Goal: Task Accomplishment & Management: Manage account settings

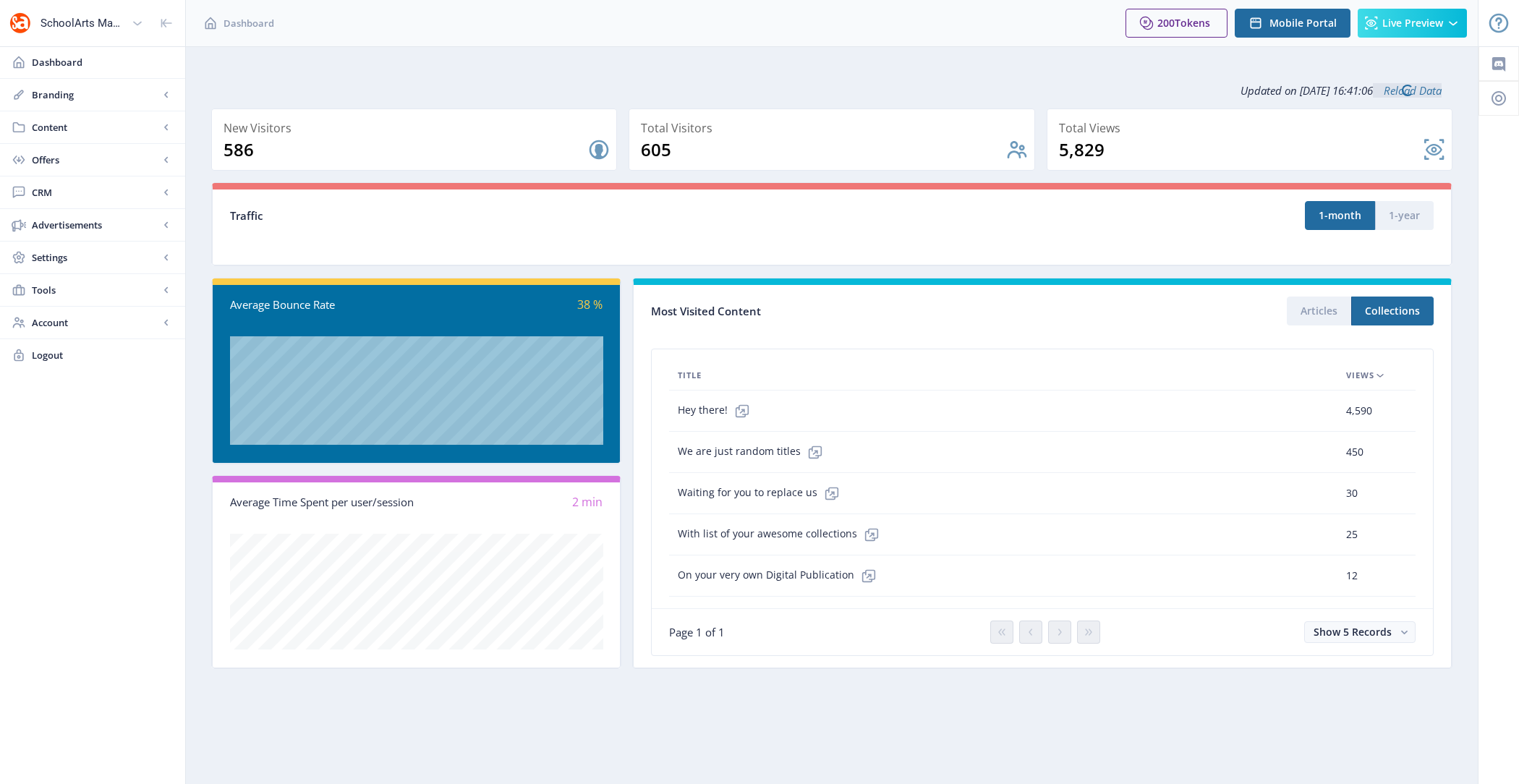
click at [75, 128] on span "Content" at bounding box center [96, 127] width 128 height 14
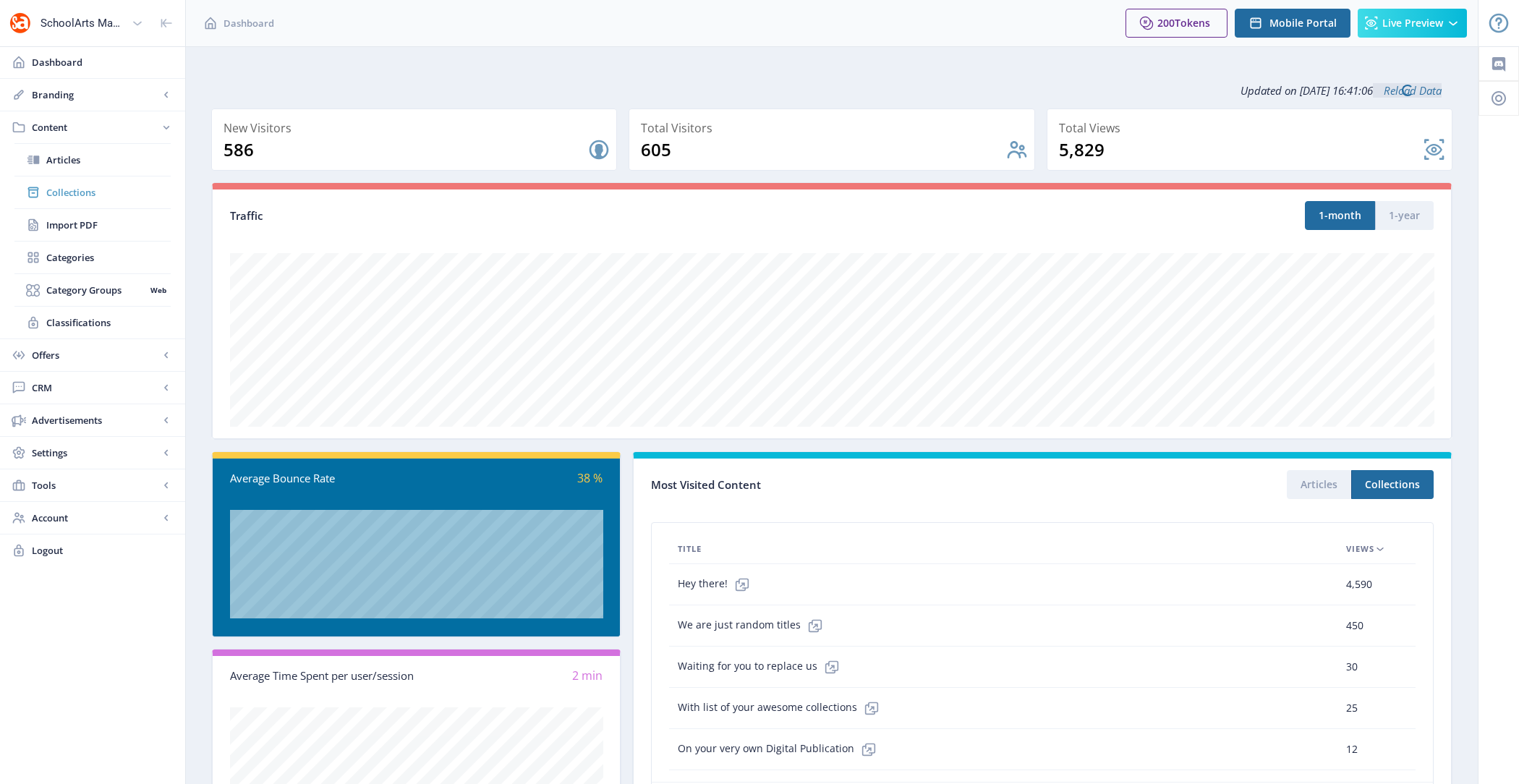
click at [101, 188] on span "Collections" at bounding box center [108, 192] width 124 height 14
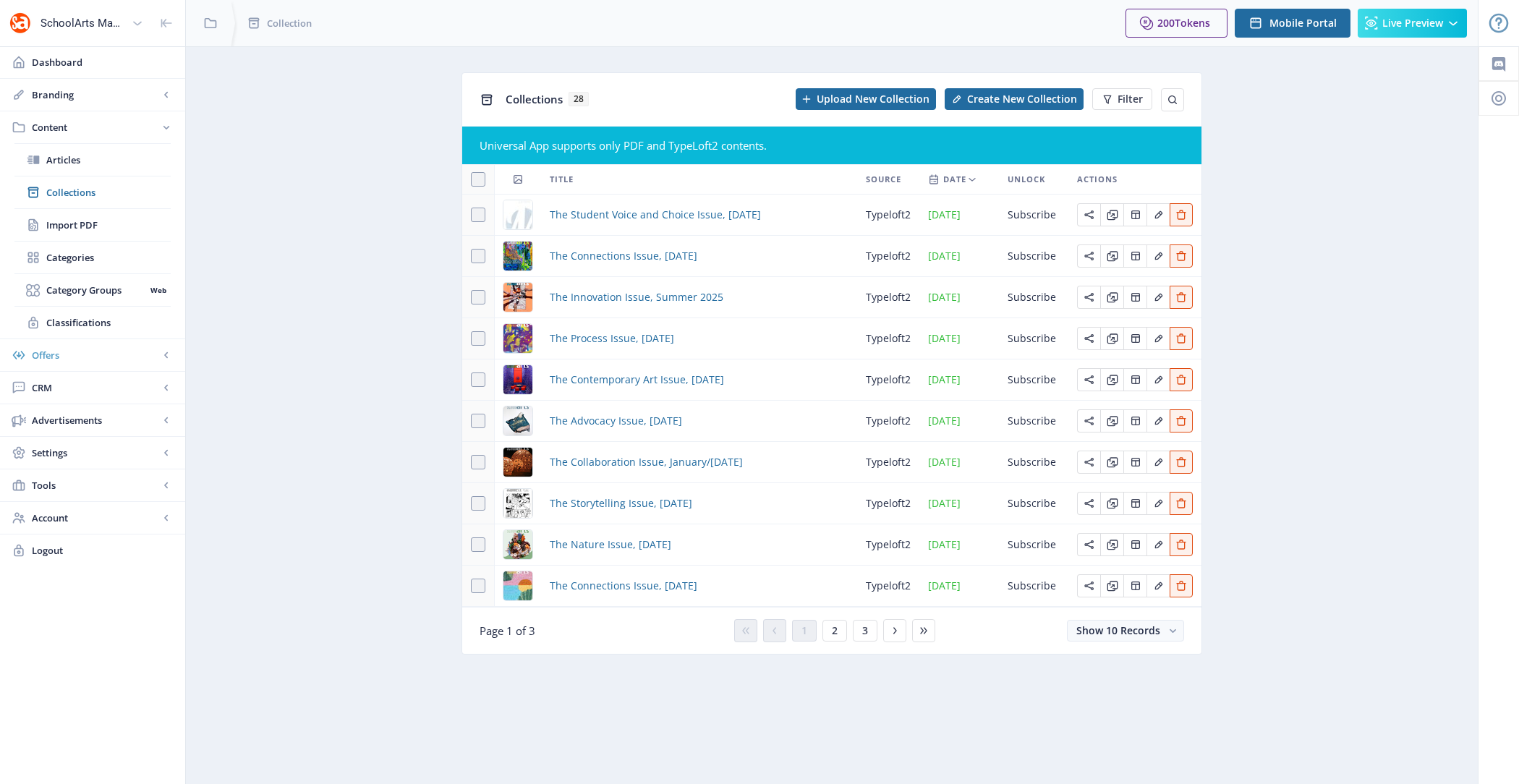
click at [96, 353] on span "Offers" at bounding box center [96, 355] width 128 height 14
click at [85, 288] on span "CRM" at bounding box center [96, 290] width 128 height 14
click at [90, 220] on span "Readers" at bounding box center [108, 225] width 124 height 14
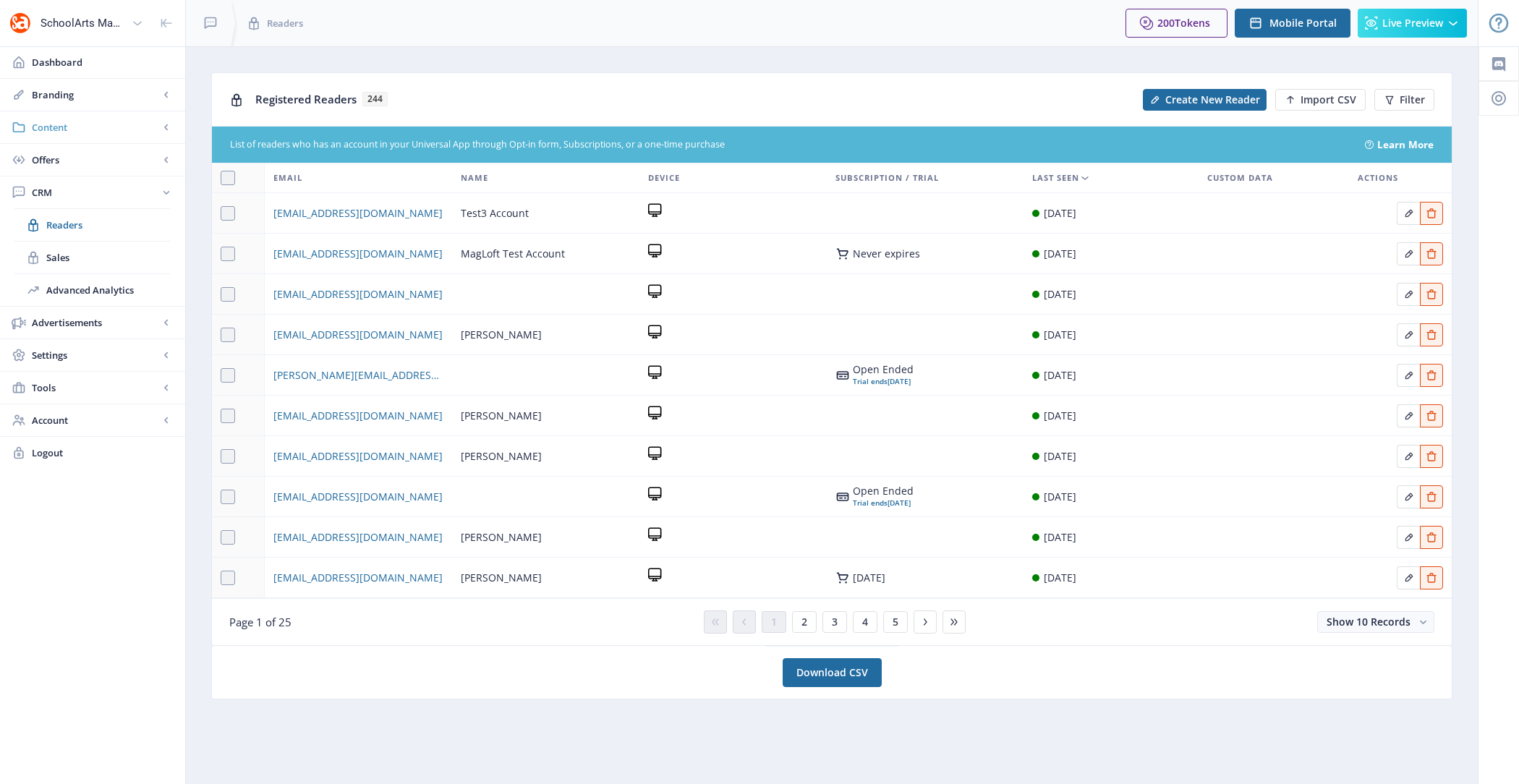
click at [96, 120] on span "Content" at bounding box center [96, 127] width 128 height 14
click at [97, 185] on span "Collections" at bounding box center [108, 192] width 124 height 14
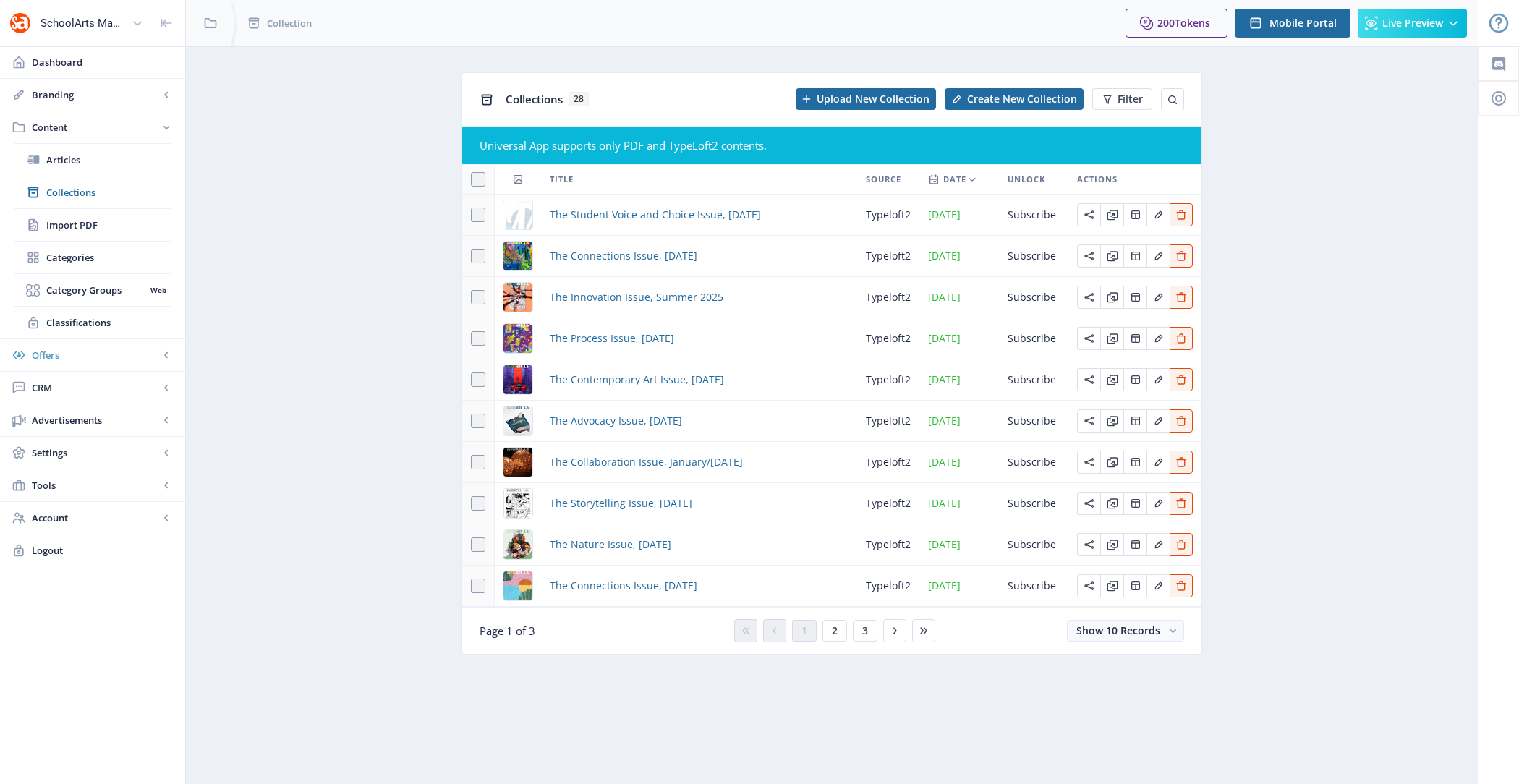
click at [88, 348] on span "Offers" at bounding box center [96, 355] width 128 height 14
click at [88, 283] on span "CRM" at bounding box center [96, 290] width 128 height 14
click at [111, 221] on span "Readers" at bounding box center [108, 225] width 124 height 14
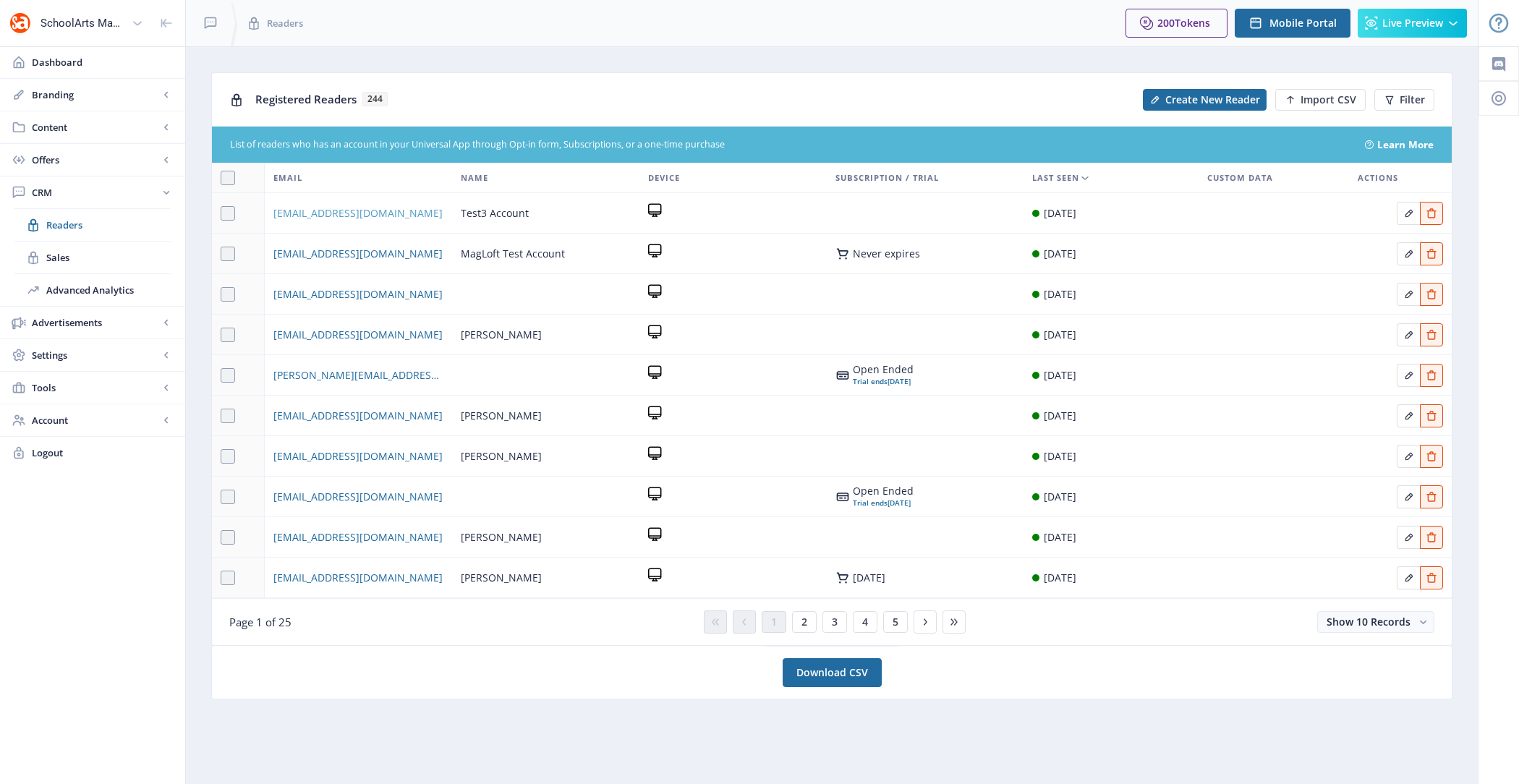
click at [374, 215] on span "[EMAIL_ADDRESS][DOMAIN_NAME]" at bounding box center [358, 213] width 169 height 18
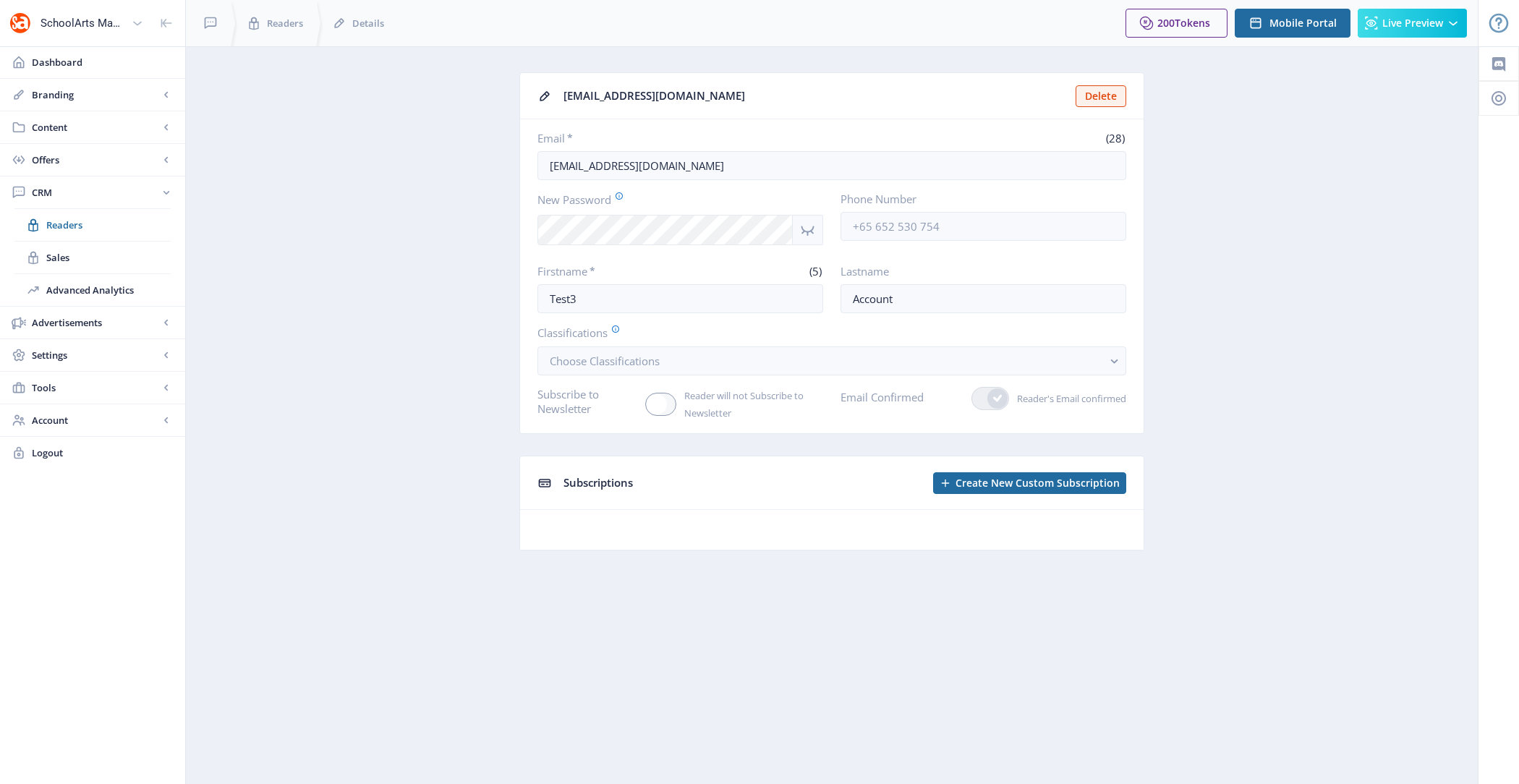
click at [357, 254] on app-crm-reader "[EMAIL_ADDRESS][DOMAIN_NAME] Delete Email * (28) [EMAIL_ADDRESS][DOMAIN_NAME] N…" at bounding box center [832, 323] width 1241 height 500
click at [1110, 98] on button "Delete" at bounding box center [1101, 96] width 51 height 22
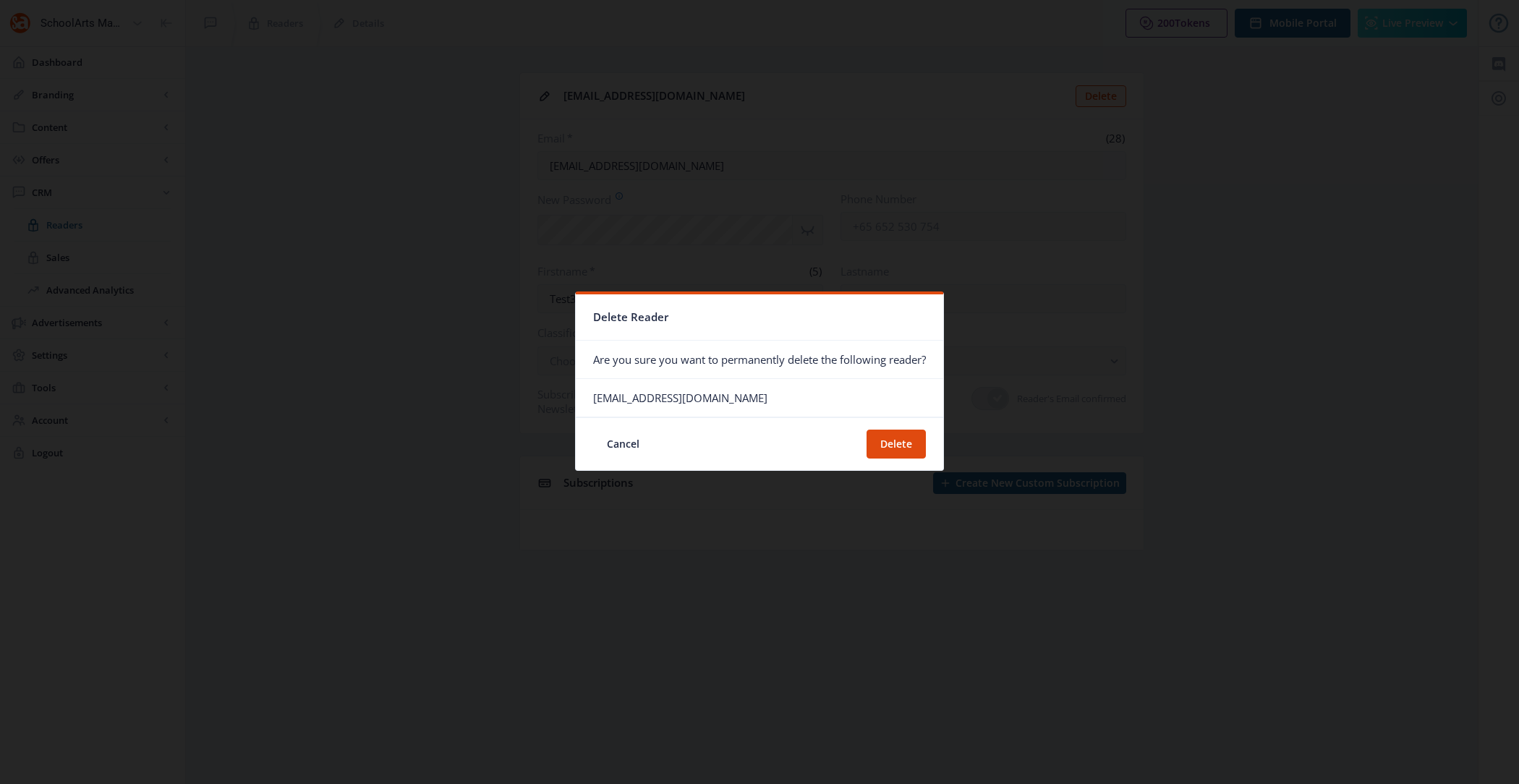
click at [909, 422] on nb-card-footer "Cancel Delete" at bounding box center [759, 444] width 368 height 52
click at [909, 437] on button "Delete" at bounding box center [896, 444] width 59 height 29
